Goal: Book appointment/travel/reservation

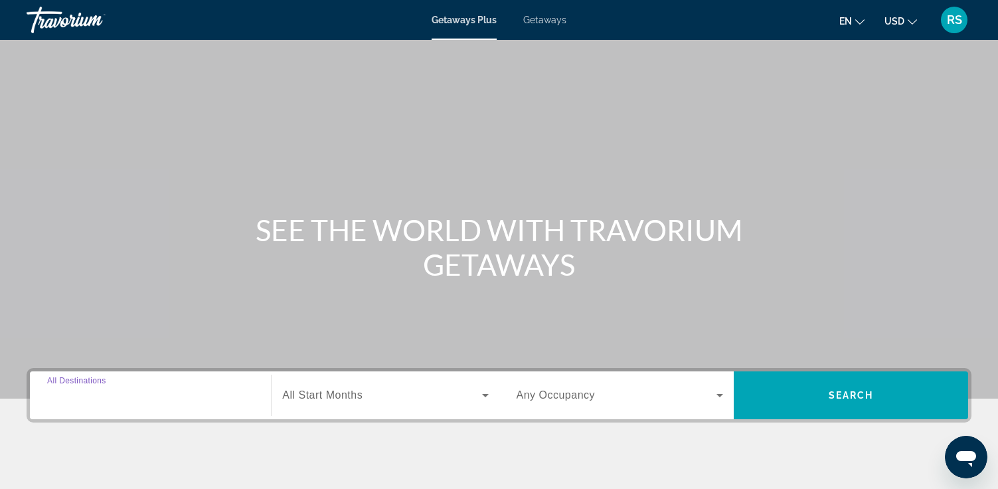
click at [62, 401] on input "Destination All Destinations" at bounding box center [150, 396] width 207 height 16
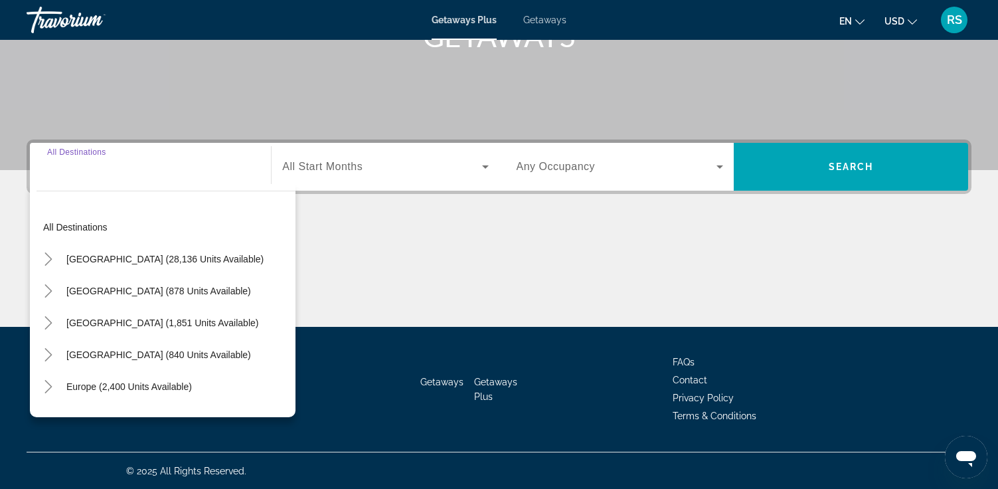
scroll to position [229, 0]
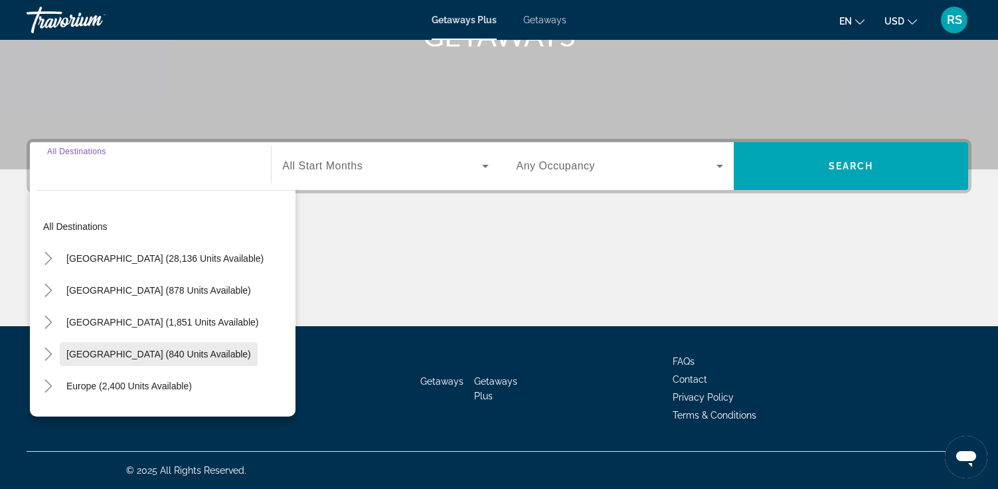
click at [92, 361] on span "Search widget" at bounding box center [159, 354] width 198 height 32
type input "**********"
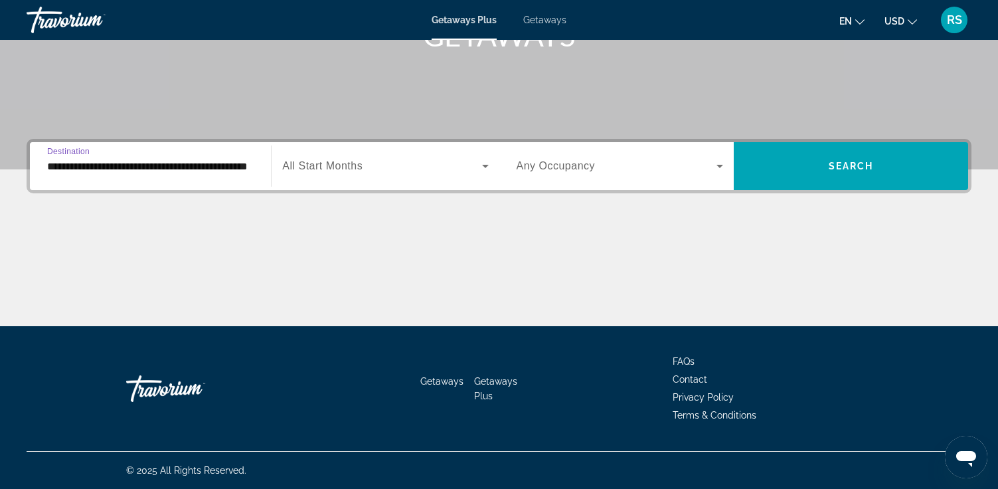
click at [345, 176] on div "Search widget" at bounding box center [385, 165] width 206 height 37
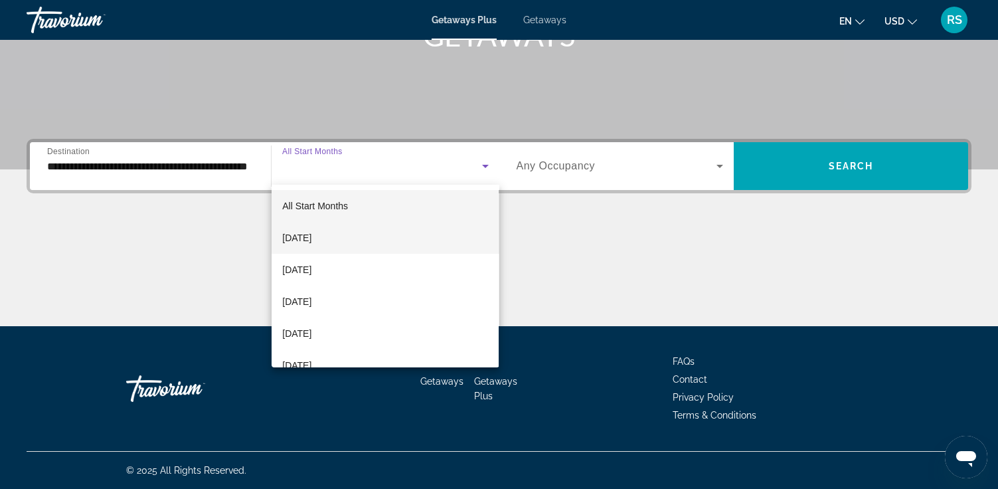
click at [312, 244] on span "[DATE]" at bounding box center [296, 238] width 29 height 16
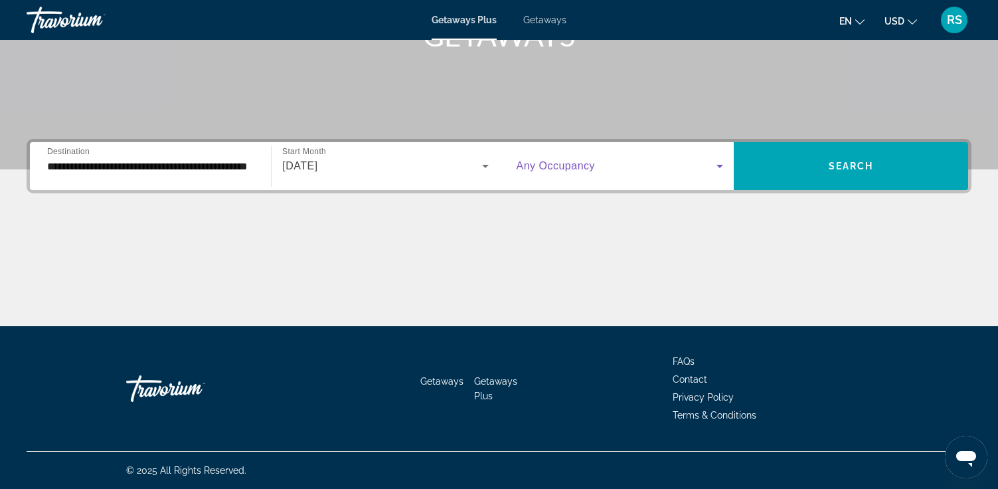
click at [600, 171] on span "Search widget" at bounding box center [617, 166] width 200 height 16
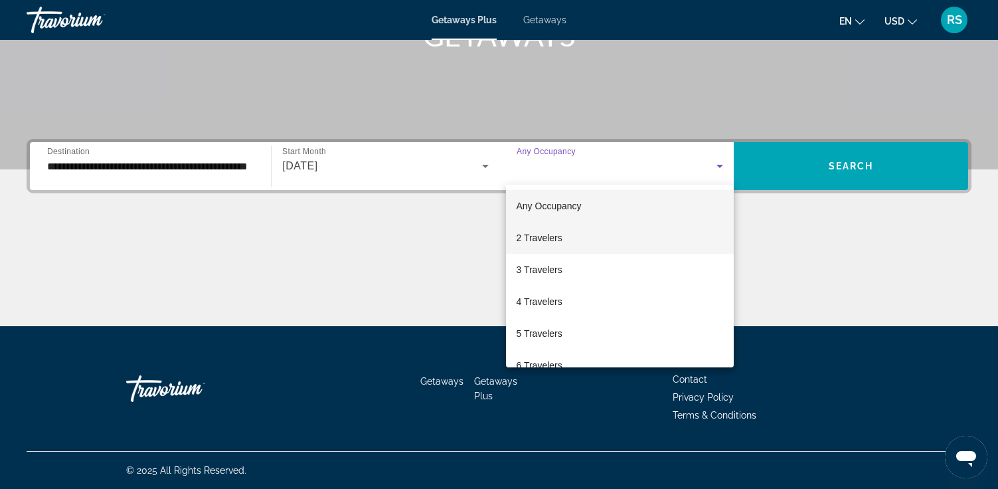
click at [571, 234] on mat-option "2 Travelers" at bounding box center [620, 238] width 228 height 32
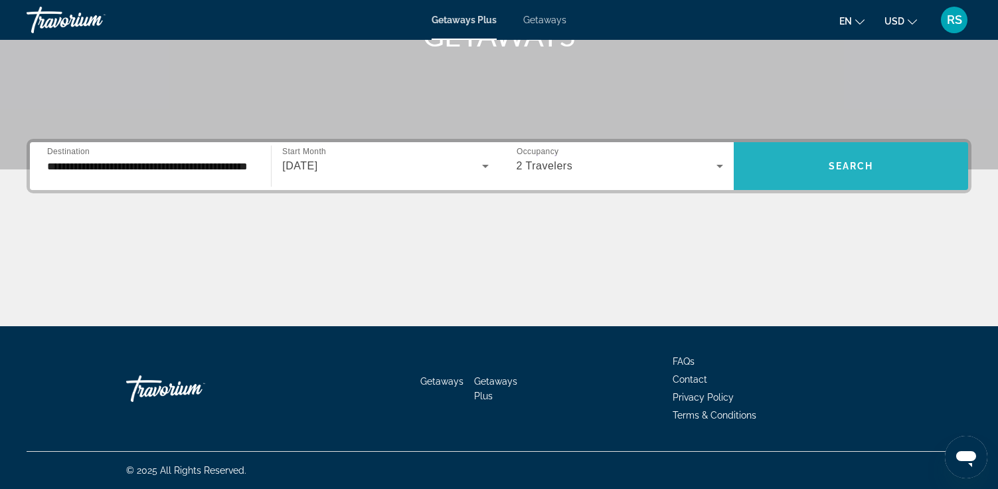
click at [837, 175] on span "Search widget" at bounding box center [851, 166] width 234 height 32
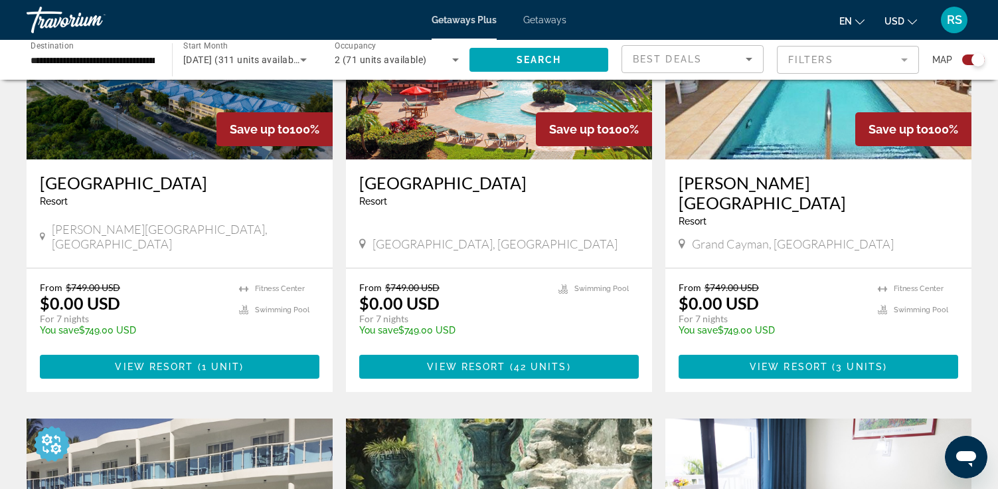
scroll to position [486, 0]
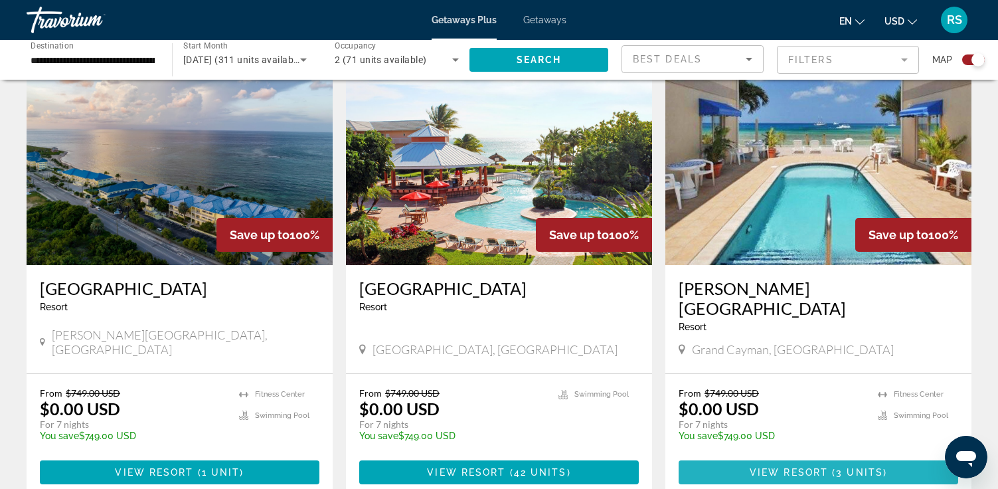
click at [794, 467] on span "View Resort" at bounding box center [789, 472] width 78 height 11
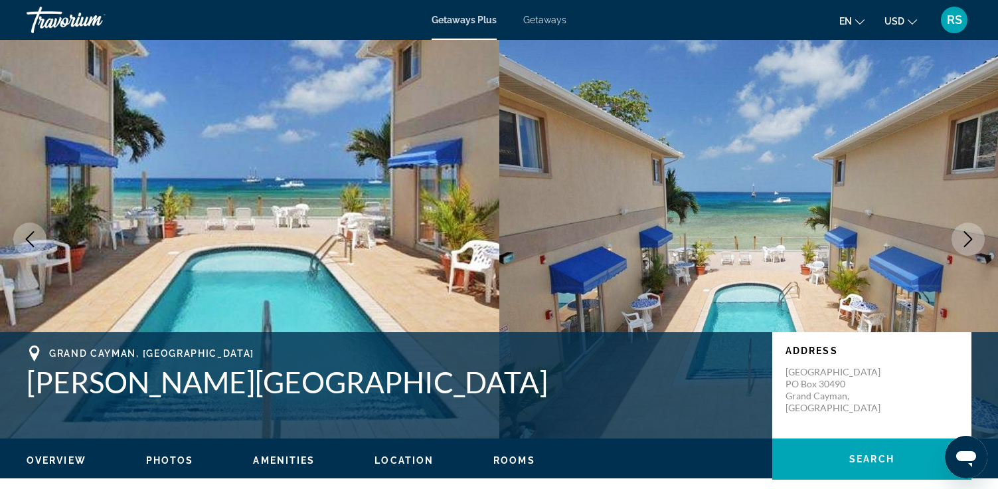
click at [508, 460] on span "Rooms" at bounding box center [514, 460] width 42 height 11
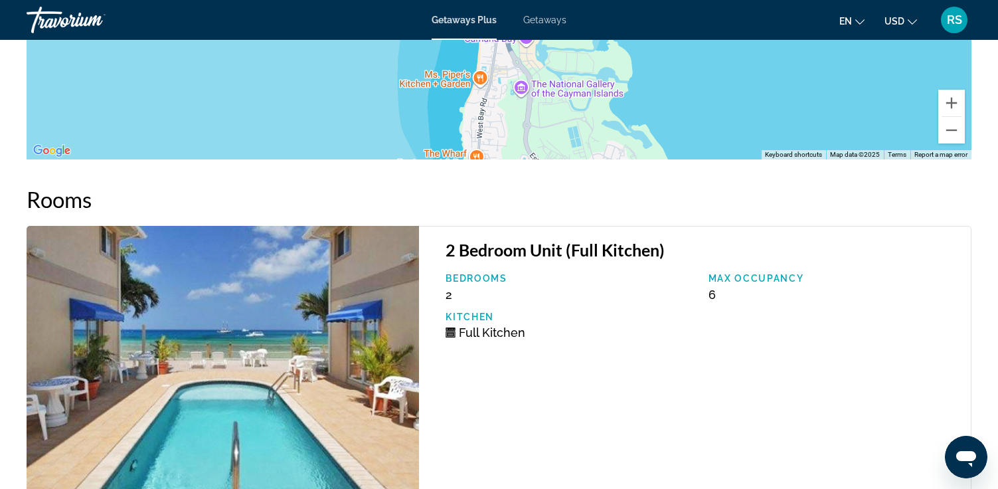
scroll to position [2033, 0]
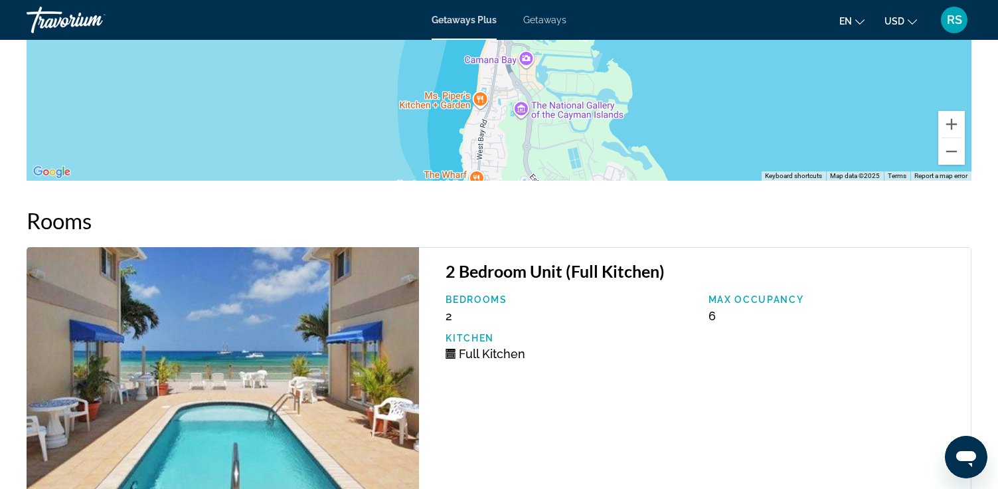
click at [302, 381] on img "Main content" at bounding box center [223, 396] width 393 height 299
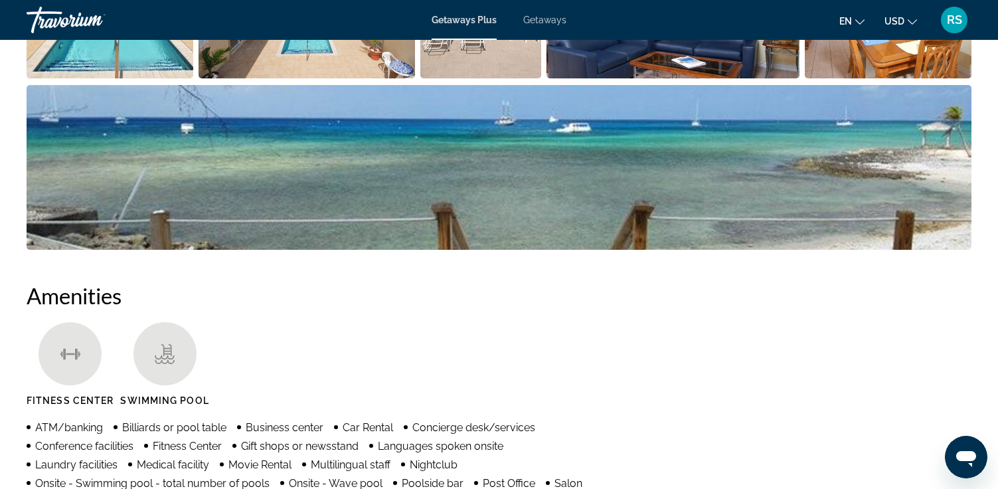
scroll to position [815, 0]
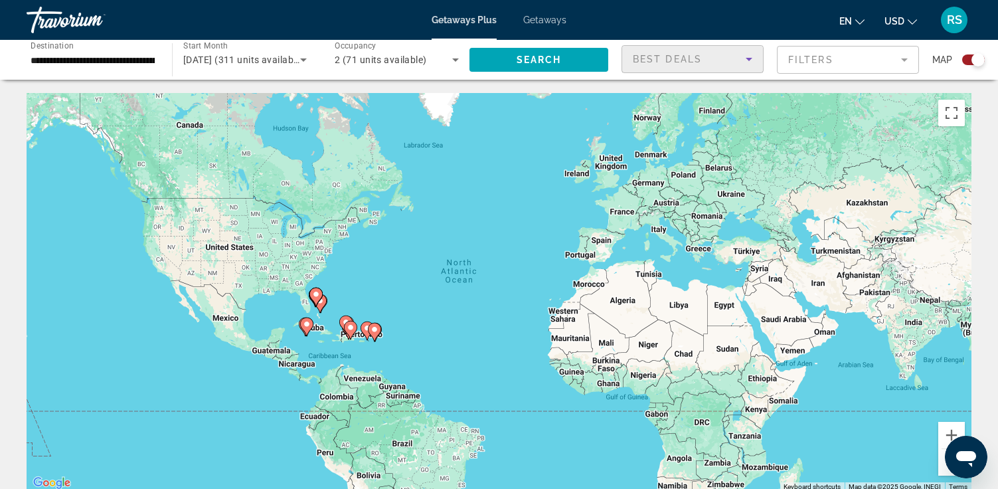
click at [694, 60] on span "Best Deals" at bounding box center [667, 59] width 69 height 11
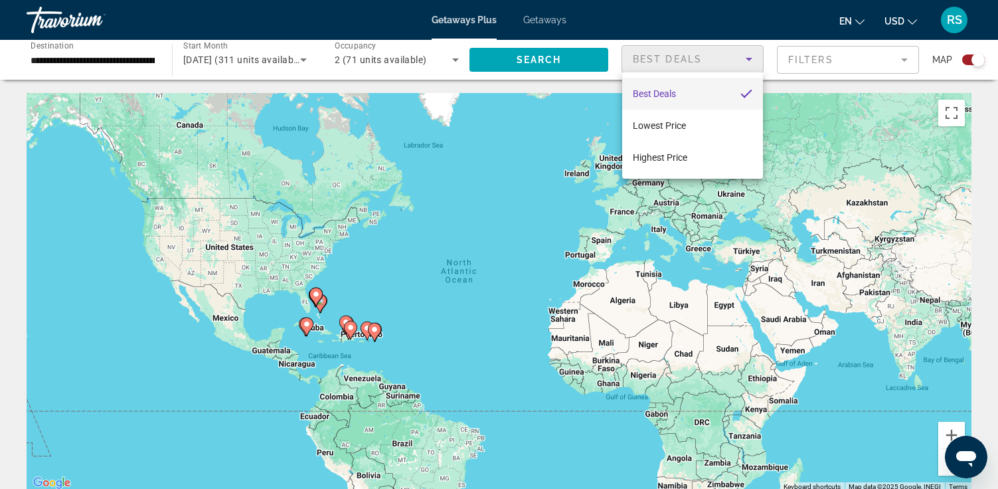
click at [859, 60] on div at bounding box center [499, 244] width 998 height 489
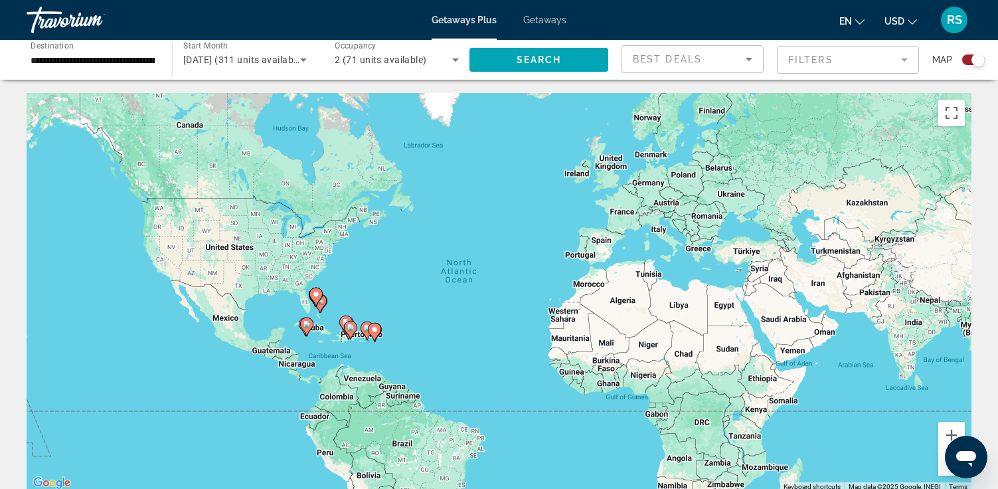
click at [859, 60] on mat-form-field "Filters" at bounding box center [848, 60] width 142 height 28
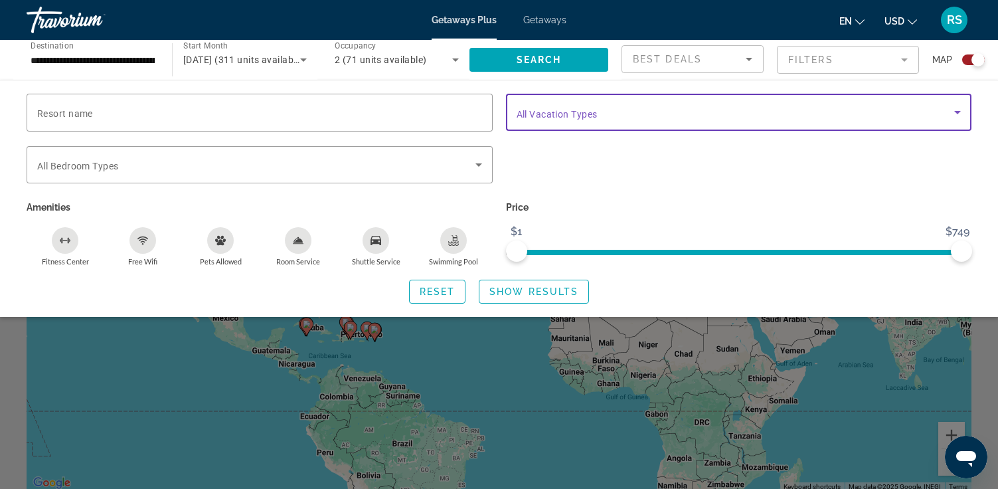
click at [826, 109] on span "Search widget" at bounding box center [736, 112] width 438 height 16
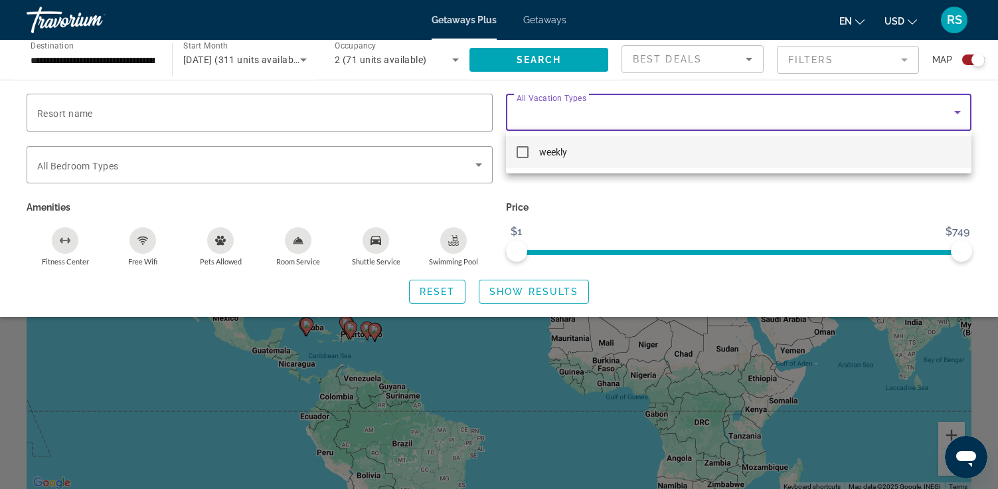
click at [826, 110] on div at bounding box center [499, 244] width 998 height 489
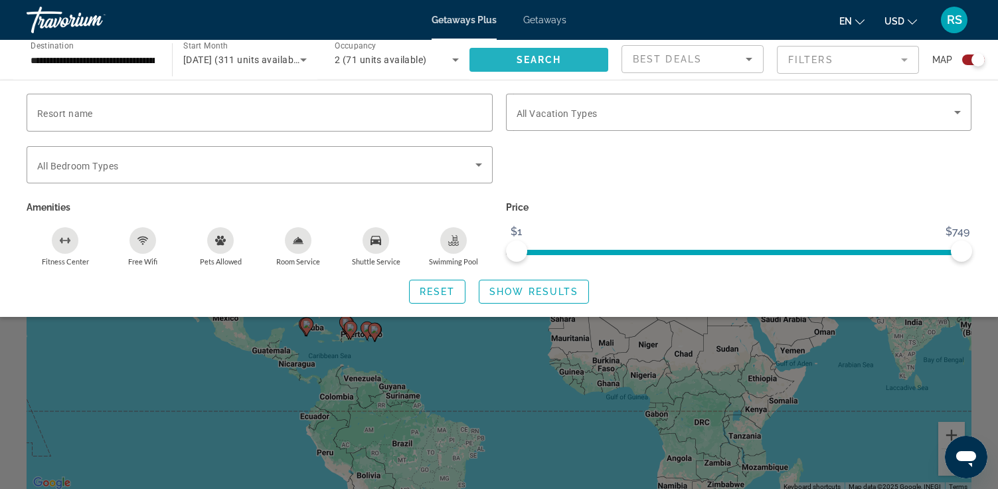
click at [547, 61] on span "Search" at bounding box center [539, 59] width 45 height 11
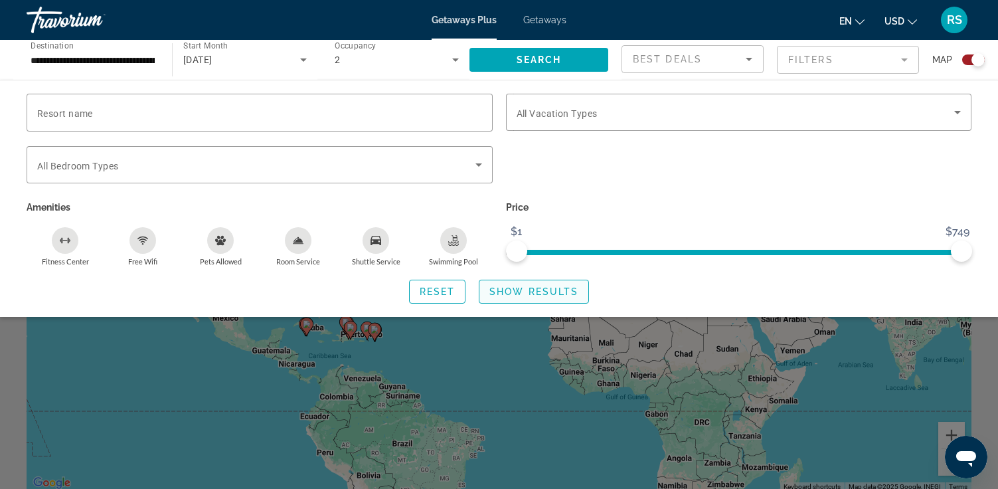
click at [539, 288] on span "Show Results" at bounding box center [534, 291] width 89 height 11
